Goal: Information Seeking & Learning: Learn about a topic

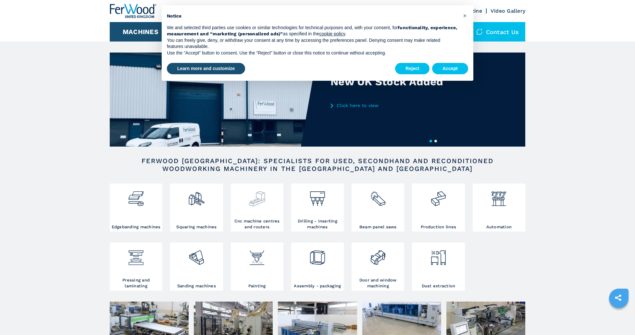
click at [257, 204] on img at bounding box center [256, 196] width 17 height 22
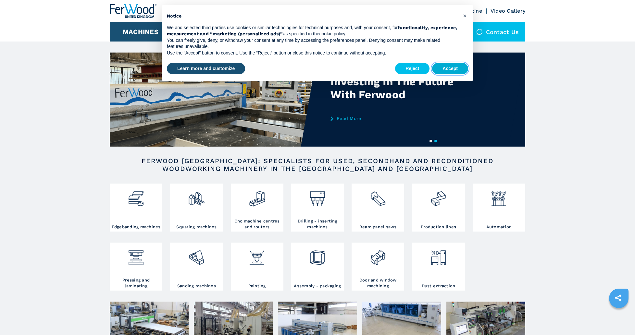
click at [451, 67] on button "Accept" at bounding box center [450, 69] width 36 height 12
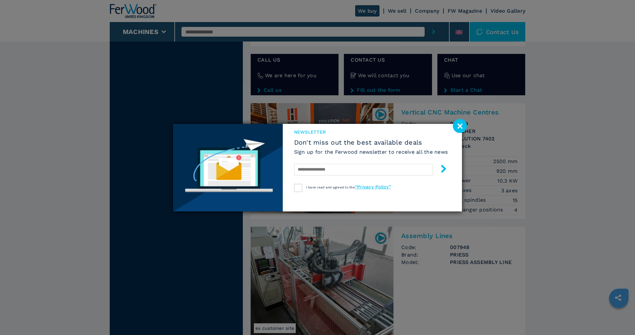
scroll to position [1113, 0]
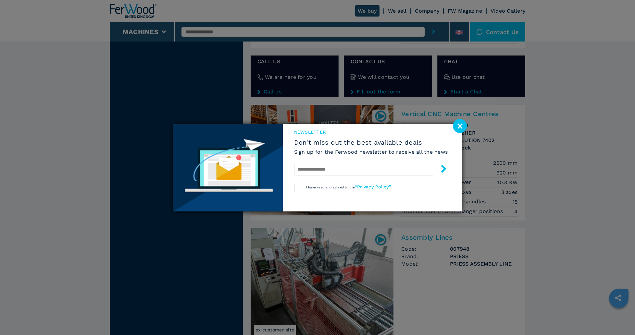
click at [461, 124] on image at bounding box center [460, 126] width 14 height 14
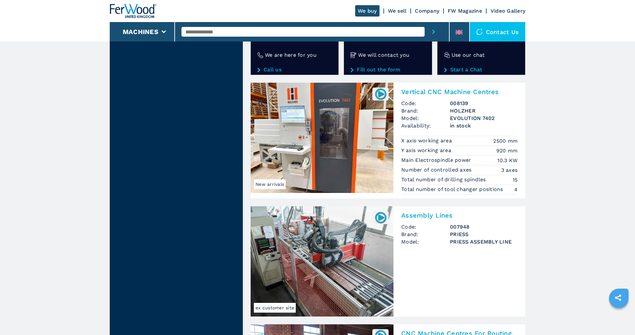
scroll to position [1128, 0]
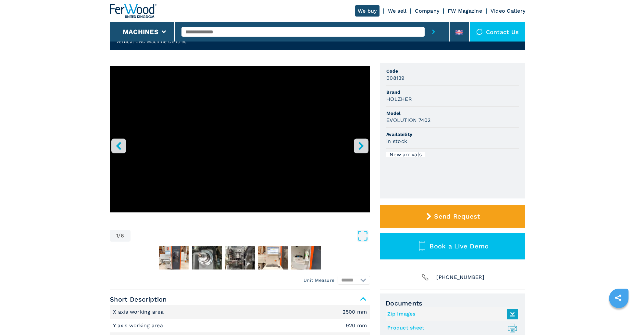
scroll to position [32, 0]
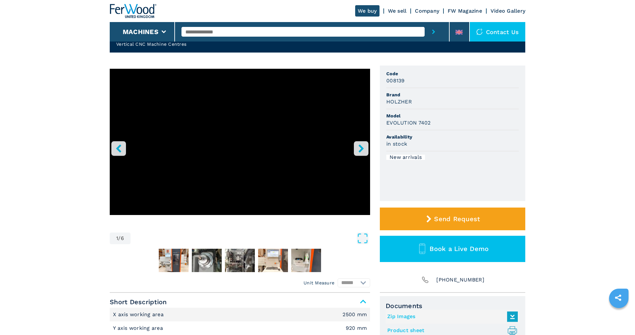
click at [361, 145] on icon "right-button" at bounding box center [361, 148] width 8 height 8
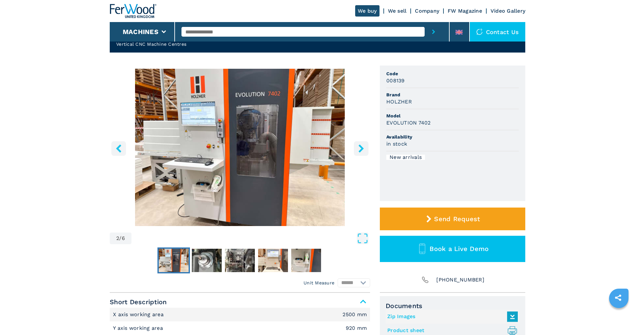
click at [361, 146] on icon "right-button" at bounding box center [360, 148] width 5 height 8
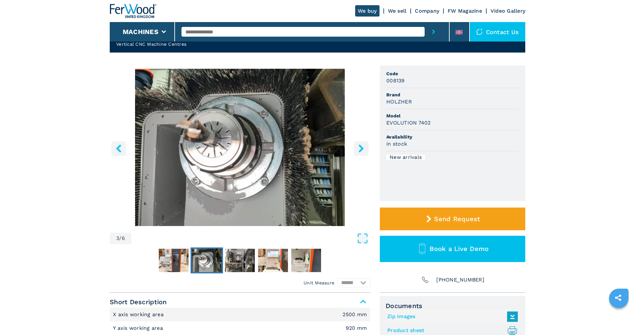
click at [361, 146] on icon "right-button" at bounding box center [360, 148] width 5 height 8
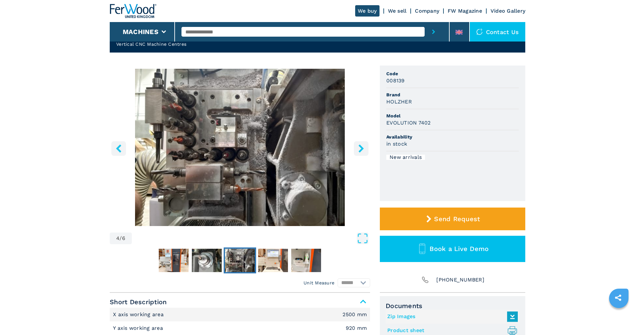
click at [361, 146] on icon "right-button" at bounding box center [360, 148] width 5 height 8
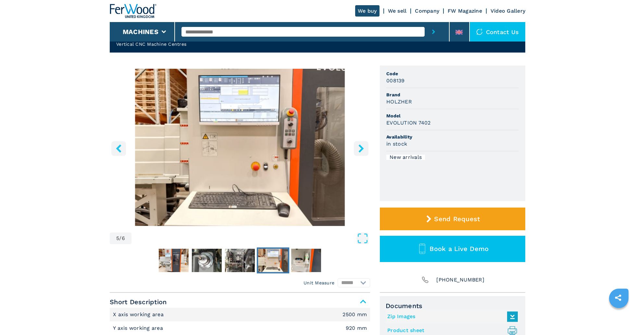
click at [361, 146] on icon "right-button" at bounding box center [360, 148] width 5 height 8
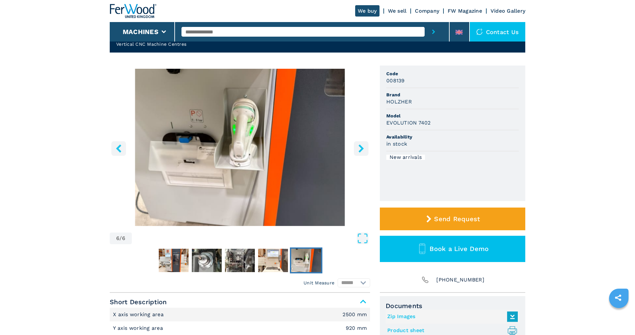
click at [361, 146] on icon "right-button" at bounding box center [360, 148] width 5 height 8
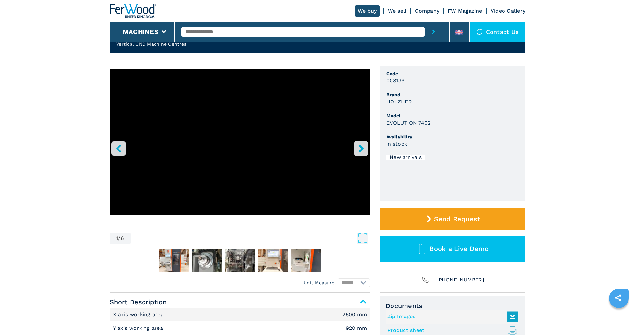
click at [361, 146] on icon "right-button" at bounding box center [360, 148] width 5 height 8
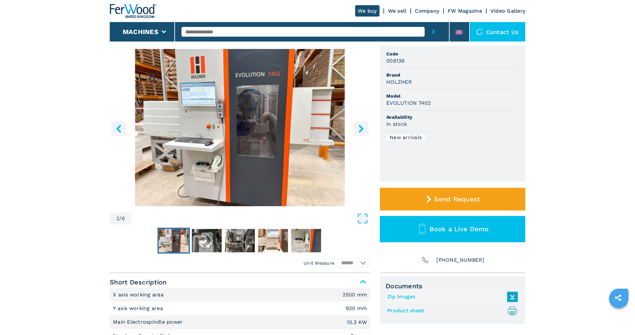
scroll to position [53, 0]
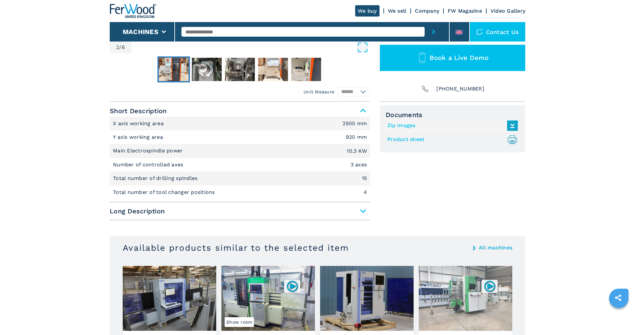
click at [240, 216] on span "Long Description" at bounding box center [240, 211] width 260 height 12
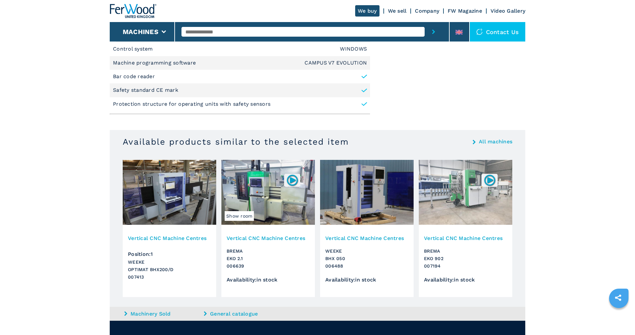
scroll to position [927, 0]
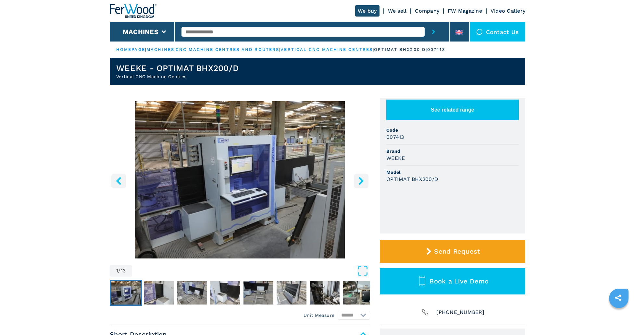
scroll to position [17, 0]
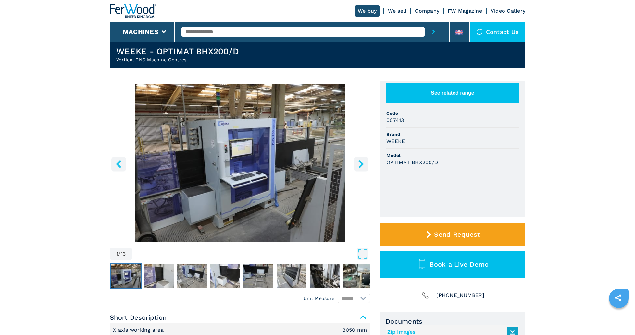
click at [352, 164] on img "Go to Slide 1" at bounding box center [240, 162] width 260 height 157
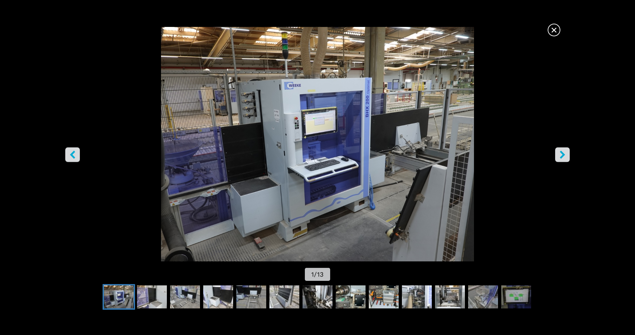
click at [356, 164] on div "Go to Slide 1" at bounding box center [317, 144] width 635 height 235
click at [570, 153] on img "Go to Slide 1" at bounding box center [317, 144] width 571 height 235
click at [562, 156] on icon "right-button" at bounding box center [562, 155] width 5 height 8
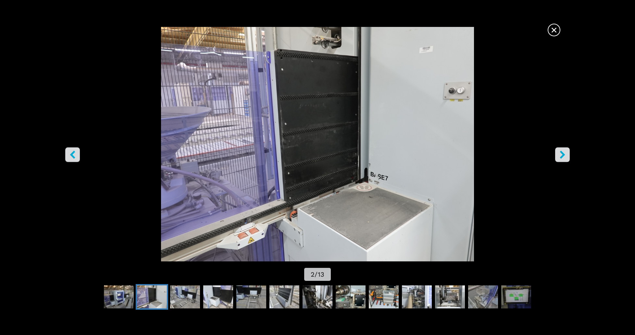
click at [560, 156] on icon "right-button" at bounding box center [562, 155] width 8 height 8
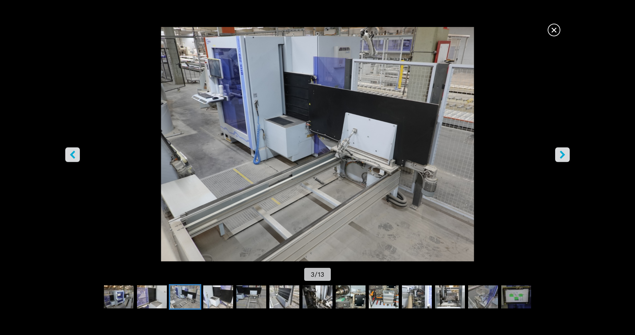
click at [560, 156] on icon "right-button" at bounding box center [562, 155] width 8 height 8
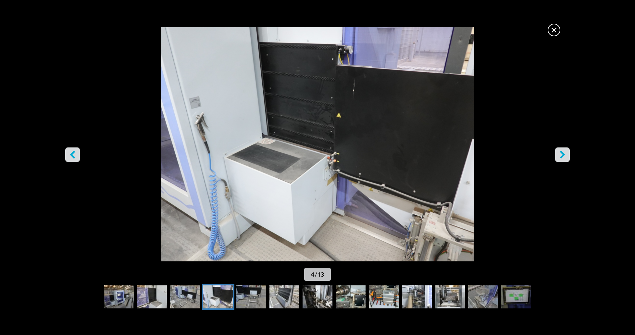
click at [560, 156] on icon "right-button" at bounding box center [562, 155] width 8 height 8
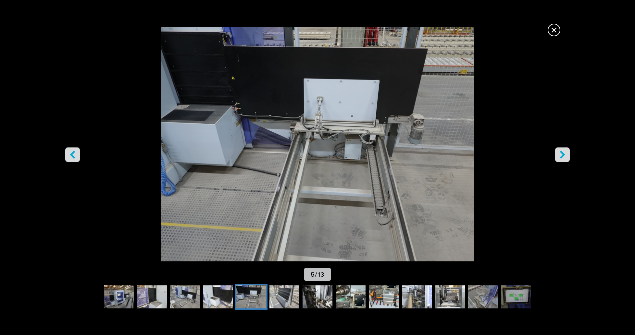
click at [560, 156] on icon "right-button" at bounding box center [562, 155] width 8 height 8
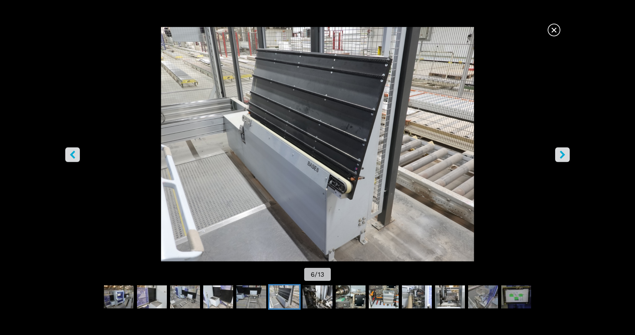
click at [560, 156] on icon "right-button" at bounding box center [562, 155] width 8 height 8
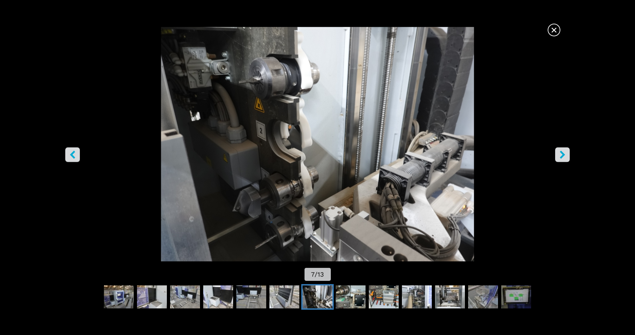
click at [560, 156] on icon "right-button" at bounding box center [562, 155] width 8 height 8
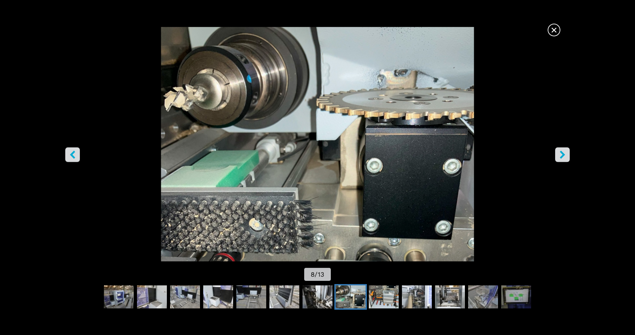
click at [560, 156] on icon "right-button" at bounding box center [562, 155] width 8 height 8
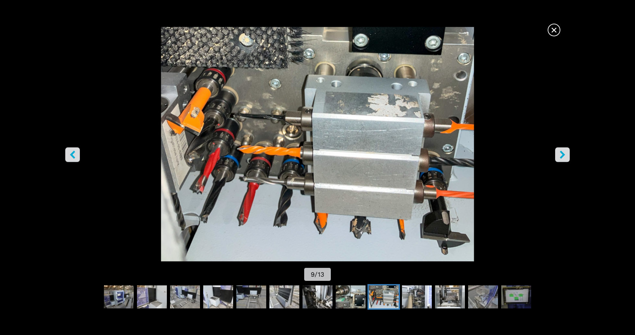
click at [560, 156] on icon "right-button" at bounding box center [562, 155] width 8 height 8
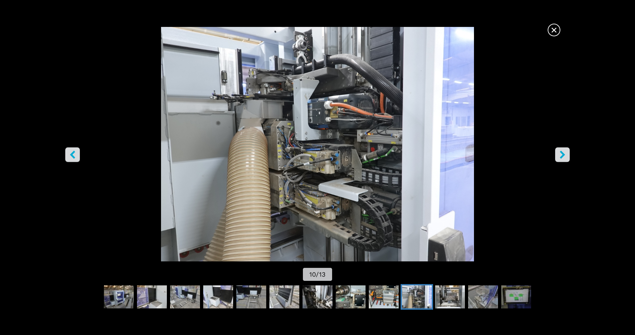
click at [560, 156] on icon "right-button" at bounding box center [562, 155] width 8 height 8
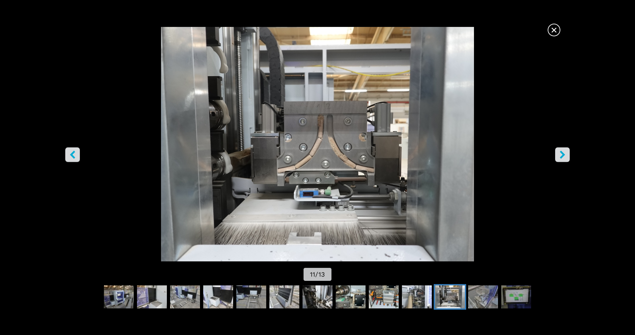
click at [560, 156] on icon "right-button" at bounding box center [562, 155] width 8 height 8
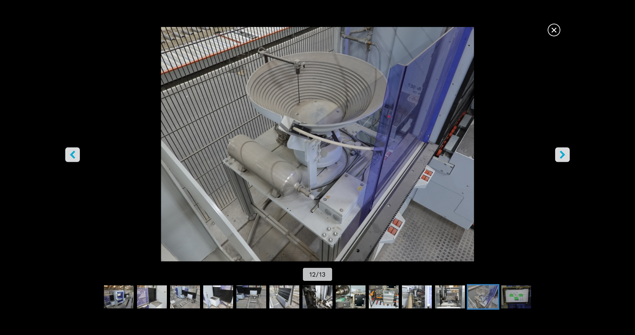
click at [560, 156] on icon "right-button" at bounding box center [562, 155] width 8 height 8
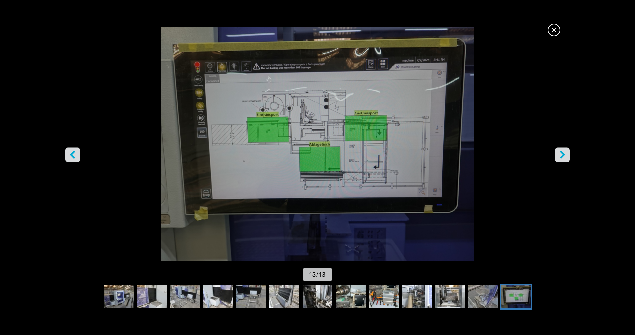
click at [560, 156] on icon "right-button" at bounding box center [562, 155] width 8 height 8
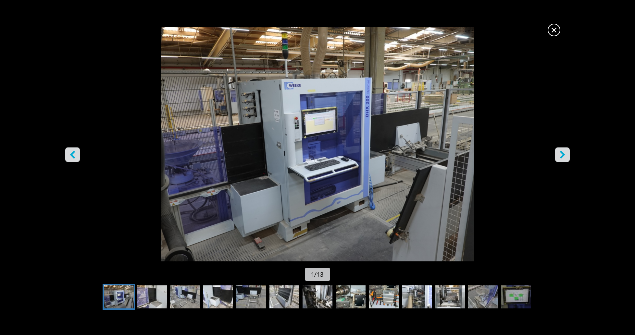
click at [560, 156] on icon "right-button" at bounding box center [562, 155] width 8 height 8
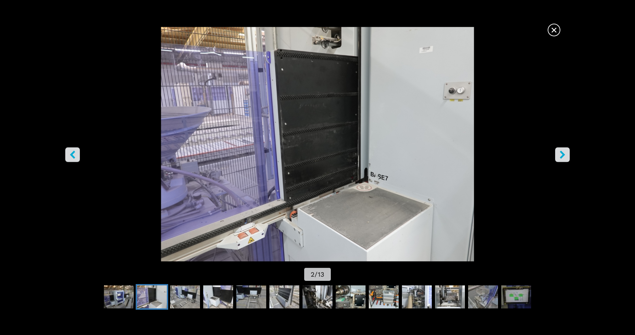
click at [560, 156] on icon "right-button" at bounding box center [562, 155] width 8 height 8
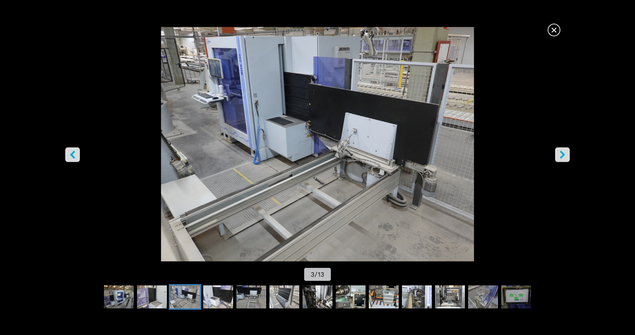
click at [557, 153] on button "right-button" at bounding box center [562, 154] width 15 height 15
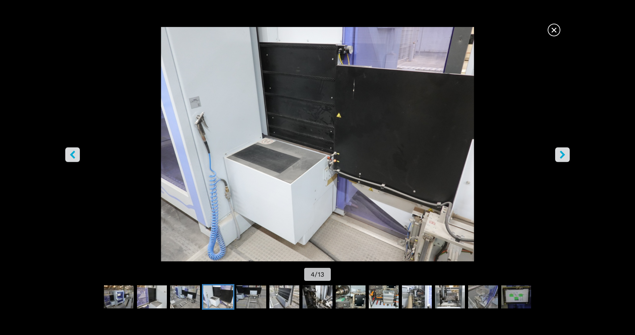
click at [559, 155] on icon "right-button" at bounding box center [562, 155] width 8 height 8
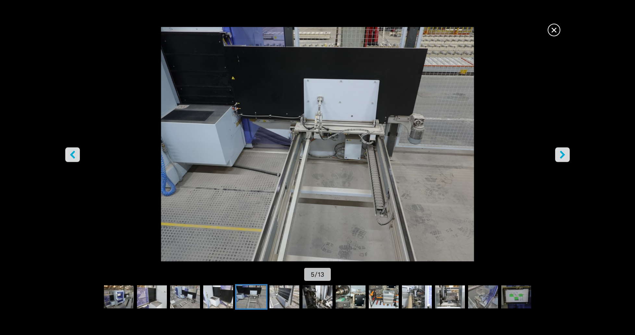
click at [559, 155] on icon "right-button" at bounding box center [562, 155] width 8 height 8
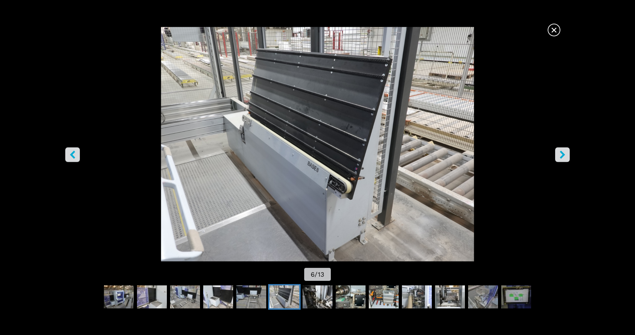
click at [559, 155] on icon "right-button" at bounding box center [562, 155] width 8 height 8
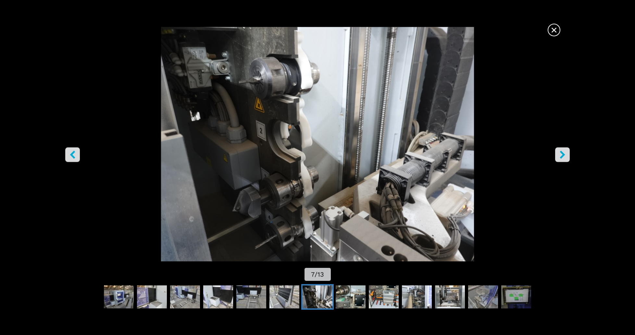
click at [559, 155] on icon "right-button" at bounding box center [562, 155] width 8 height 8
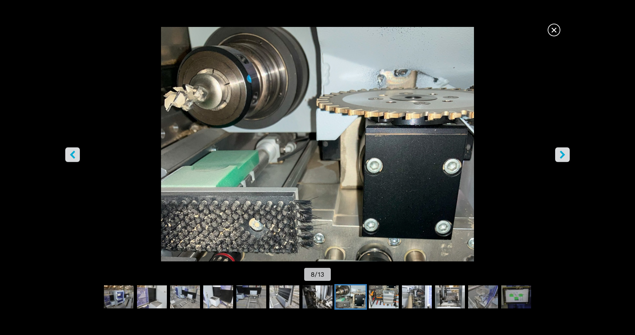
click at [556, 34] on span "×" at bounding box center [553, 28] width 11 height 11
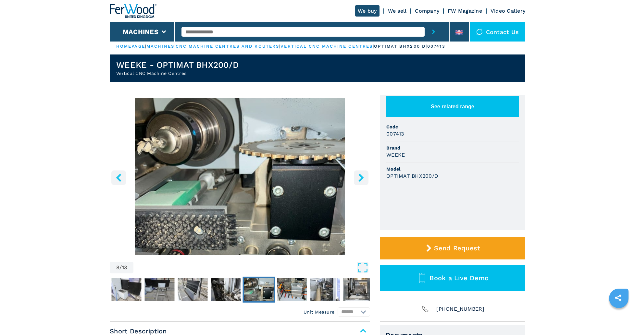
scroll to position [0, 0]
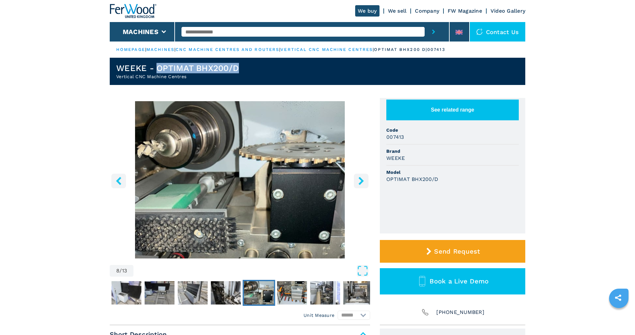
drag, startPoint x: 158, startPoint y: 68, endPoint x: 241, endPoint y: 71, distance: 82.5
click at [241, 71] on header "WEEKE - OPTIMAT BHX200/D Vertical CNC Machine Centres" at bounding box center [317, 71] width 415 height 27
copy h1 "OPTIMAT BHX200/D"
